Goal: Transaction & Acquisition: Purchase product/service

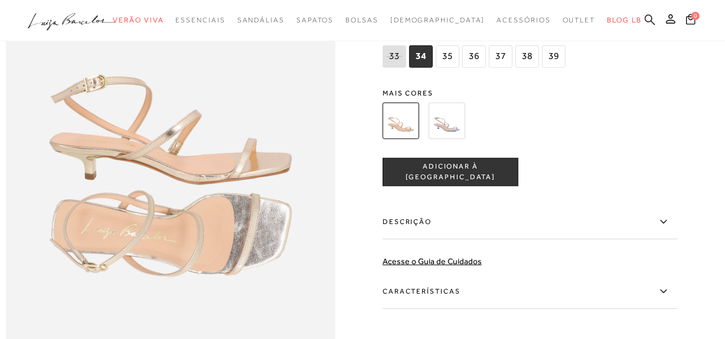
drag, startPoint x: 0, startPoint y: 0, endPoint x: 650, endPoint y: 16, distance: 650.2
click at [650, 16] on icon at bounding box center [650, 19] width 11 height 11
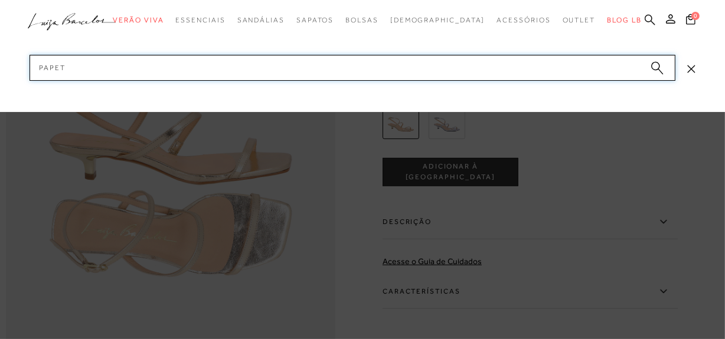
type input "PAPETE"
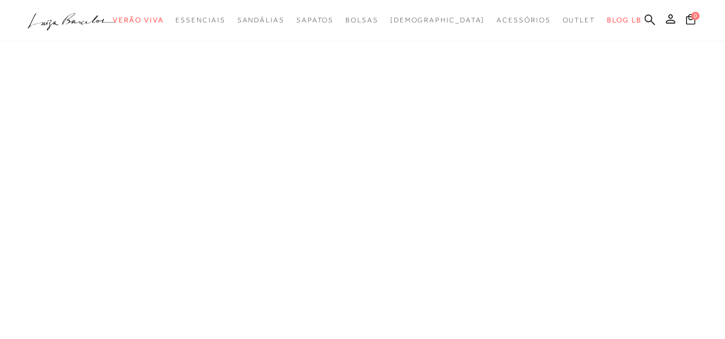
scroll to position [7, 0]
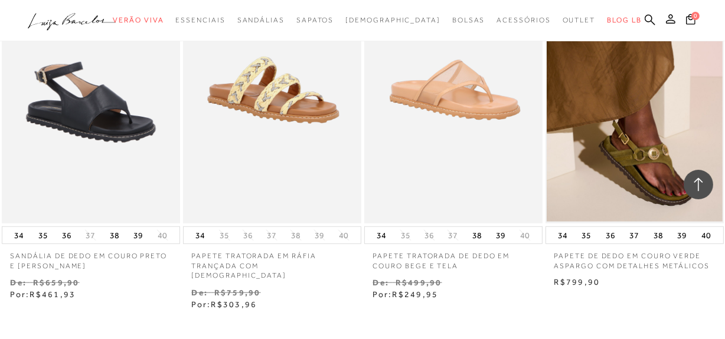
click at [627, 147] on img at bounding box center [635, 90] width 176 height 264
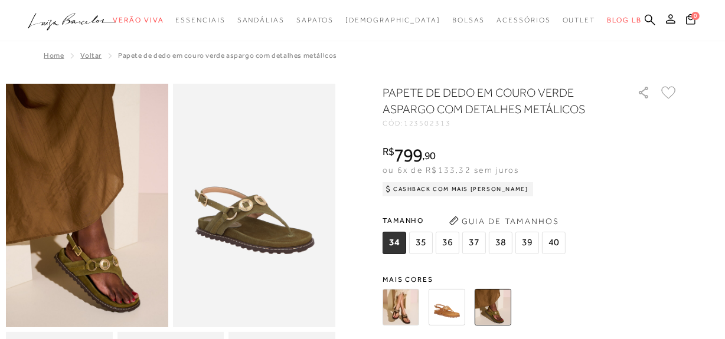
click at [404, 311] on img at bounding box center [401, 307] width 37 height 37
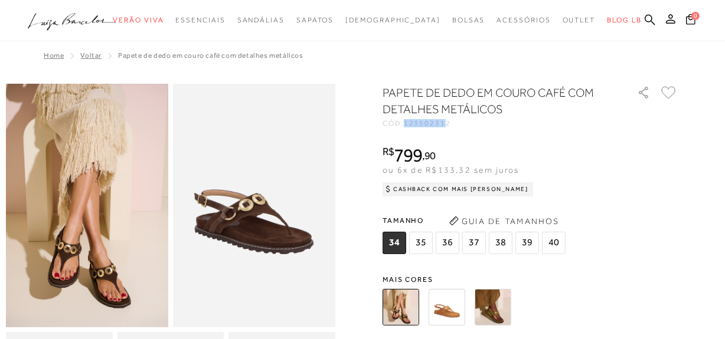
drag, startPoint x: 411, startPoint y: 124, endPoint x: 448, endPoint y: 123, distance: 37.2
click at [448, 123] on span "123502312" at bounding box center [427, 123] width 47 height 8
copy span "12350231"
